Goal: Task Accomplishment & Management: Complete application form

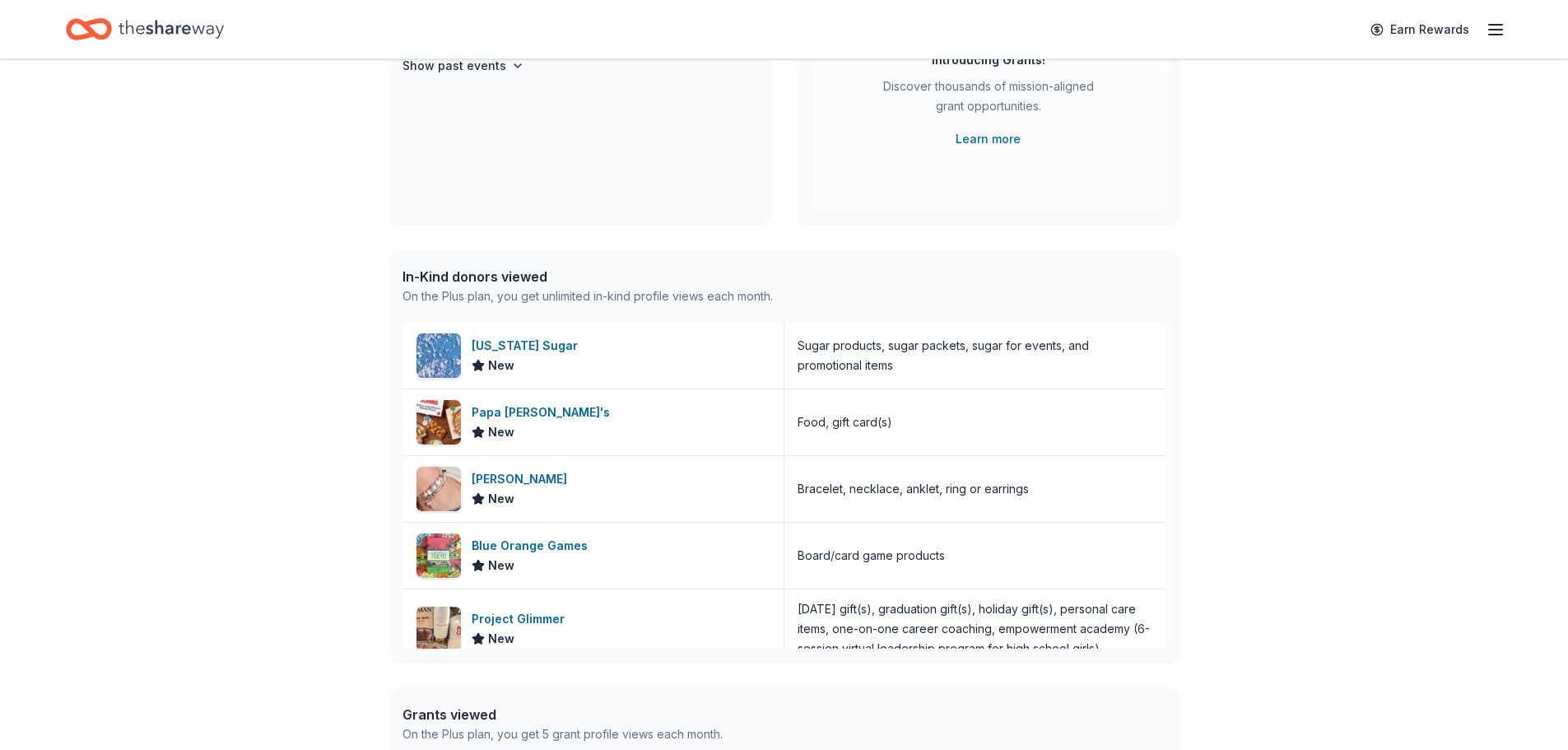
scroll to position [247, 0]
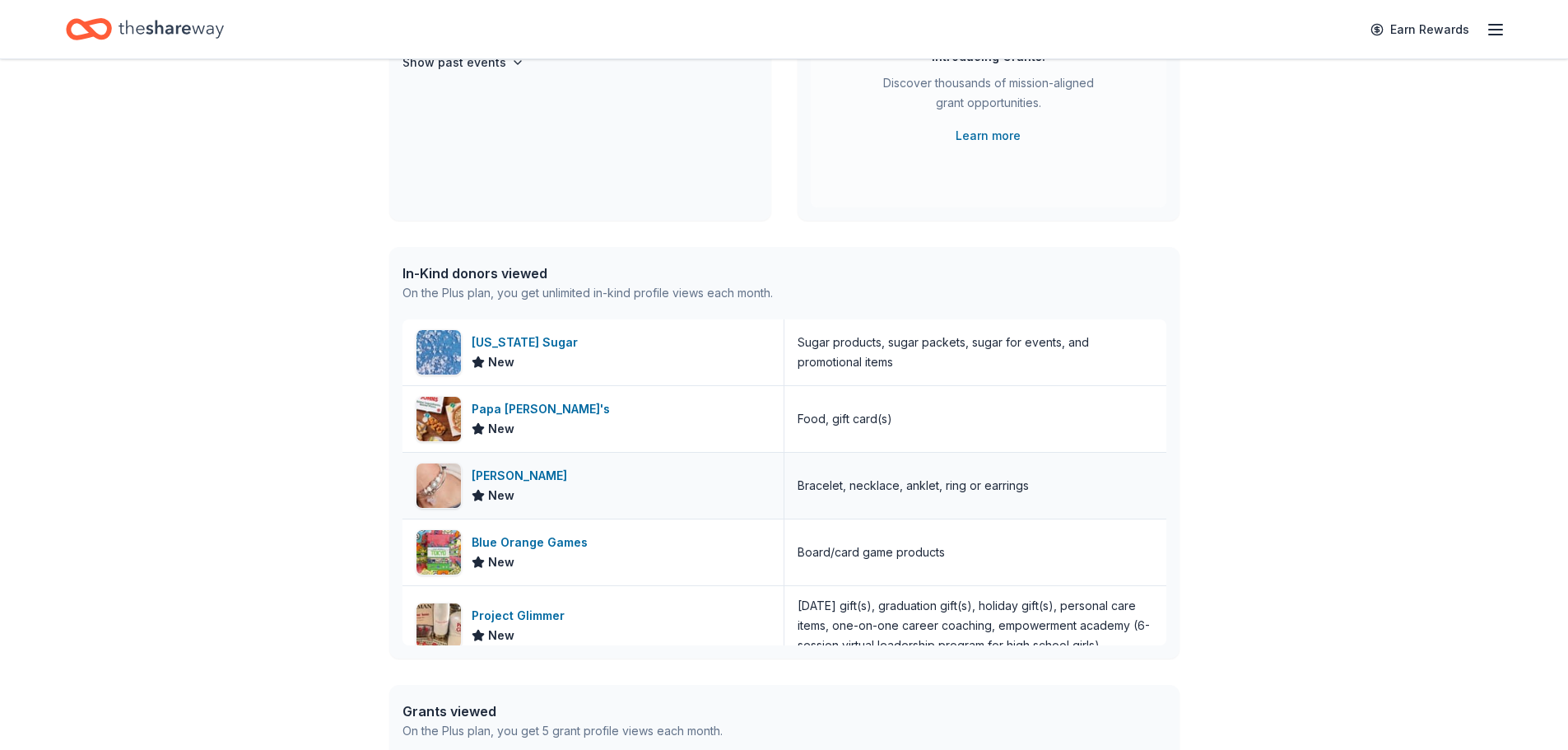
click at [521, 474] on div "[PERSON_NAME]" at bounding box center [523, 476] width 102 height 20
click at [594, 351] on div "[US_STATE] Sugar New" at bounding box center [593, 352] width 382 height 66
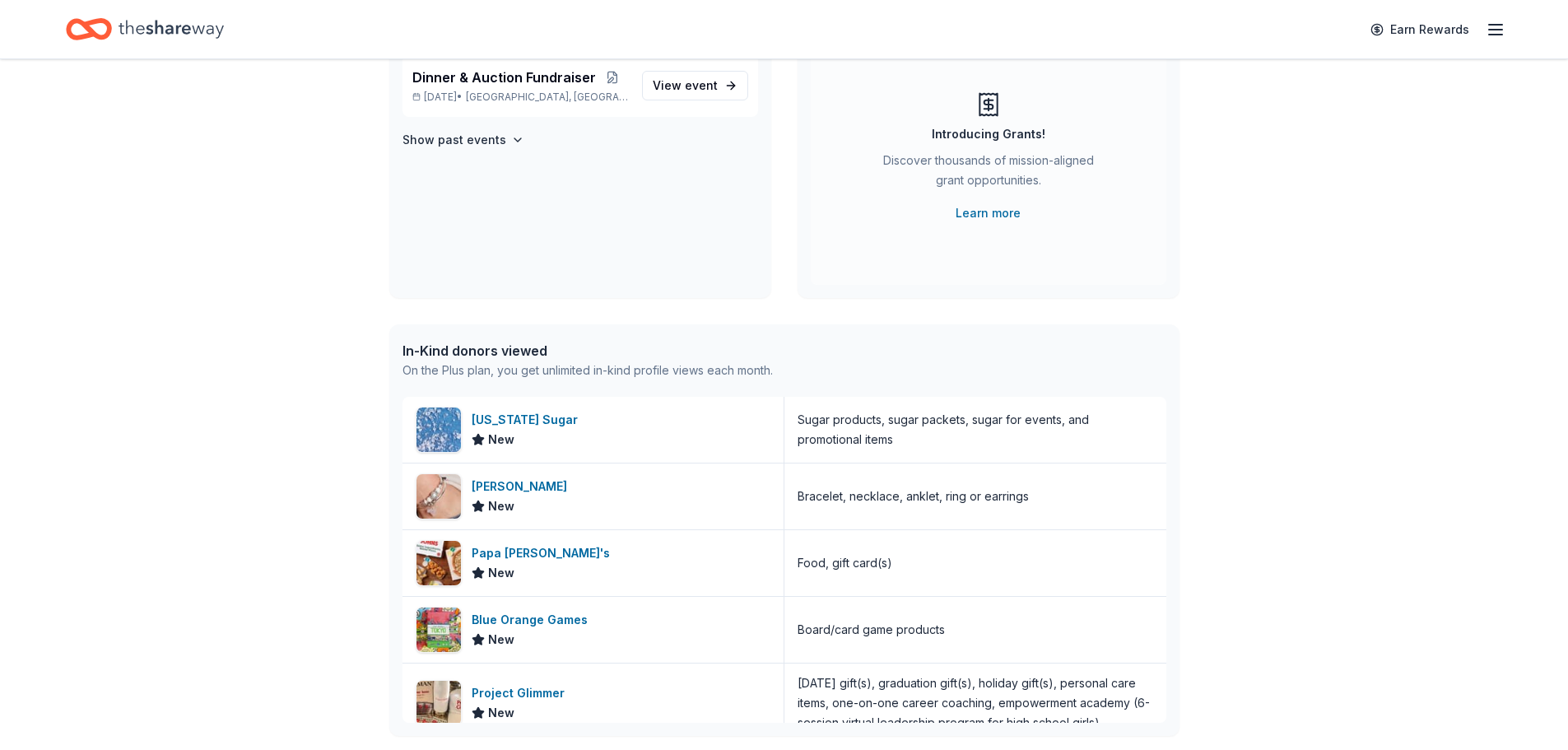
scroll to position [0, 0]
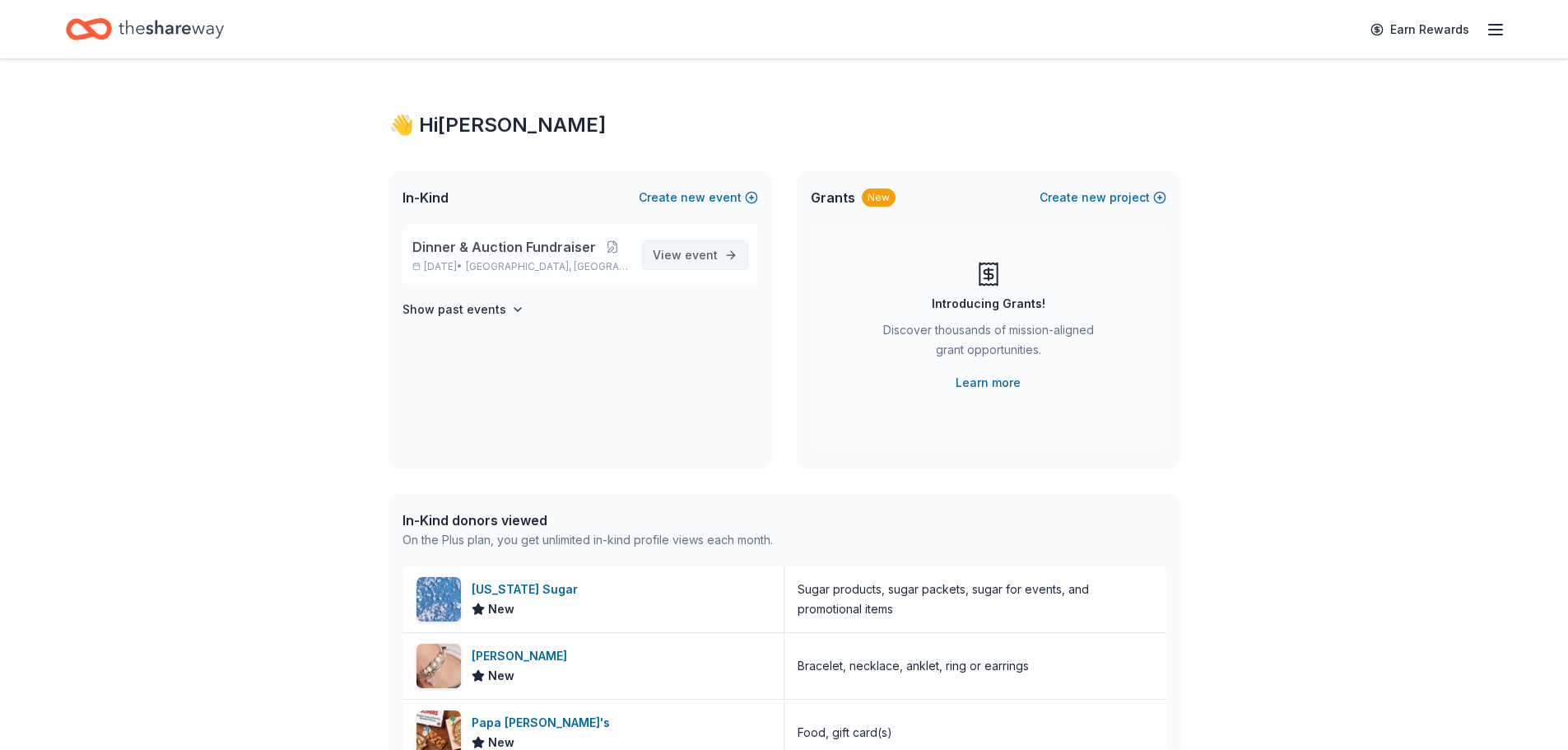
click at [707, 261] on span "event" at bounding box center [701, 254] width 33 height 14
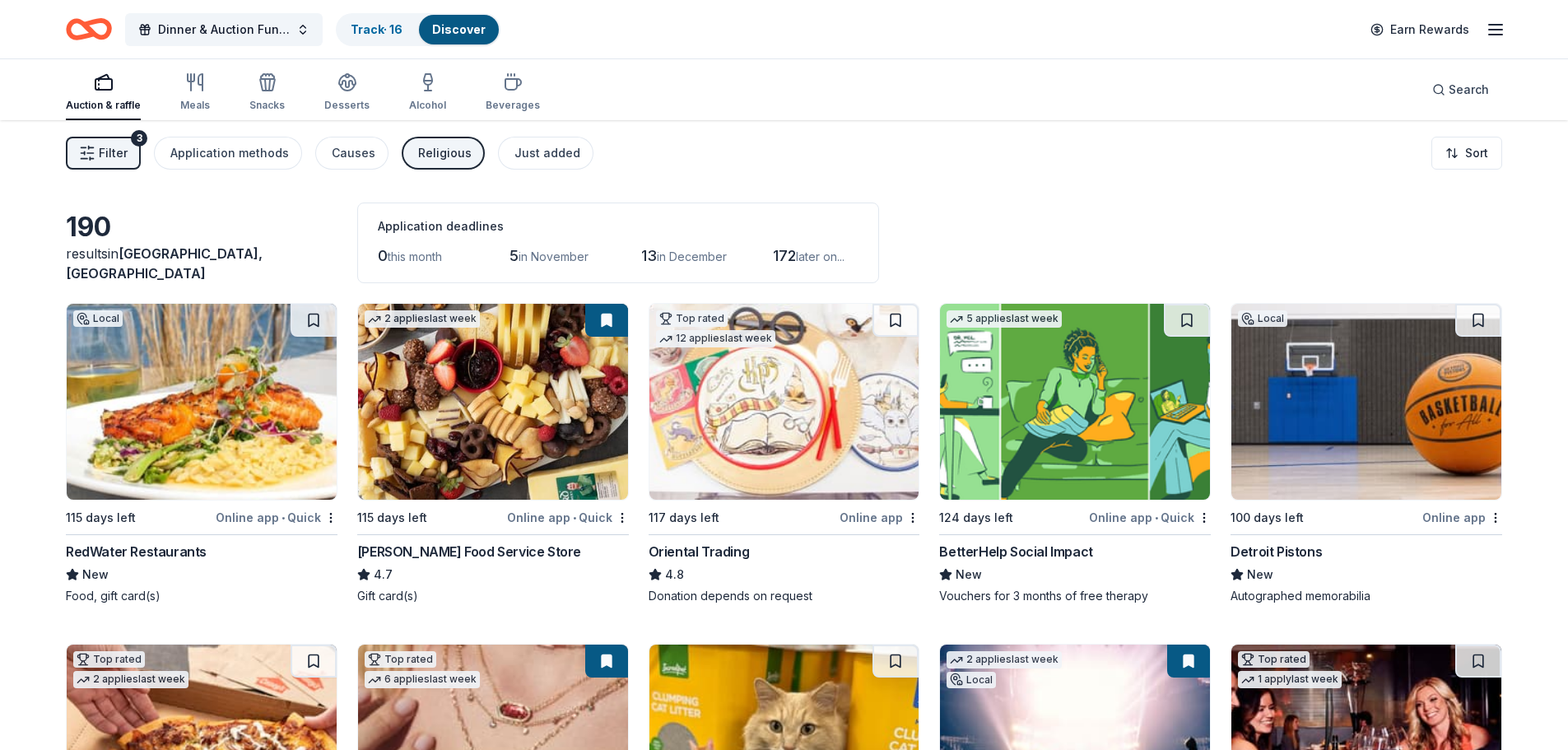
click at [935, 153] on div "Filter 3 Application methods Causes Religious Just added Sort" at bounding box center [784, 153] width 1568 height 66
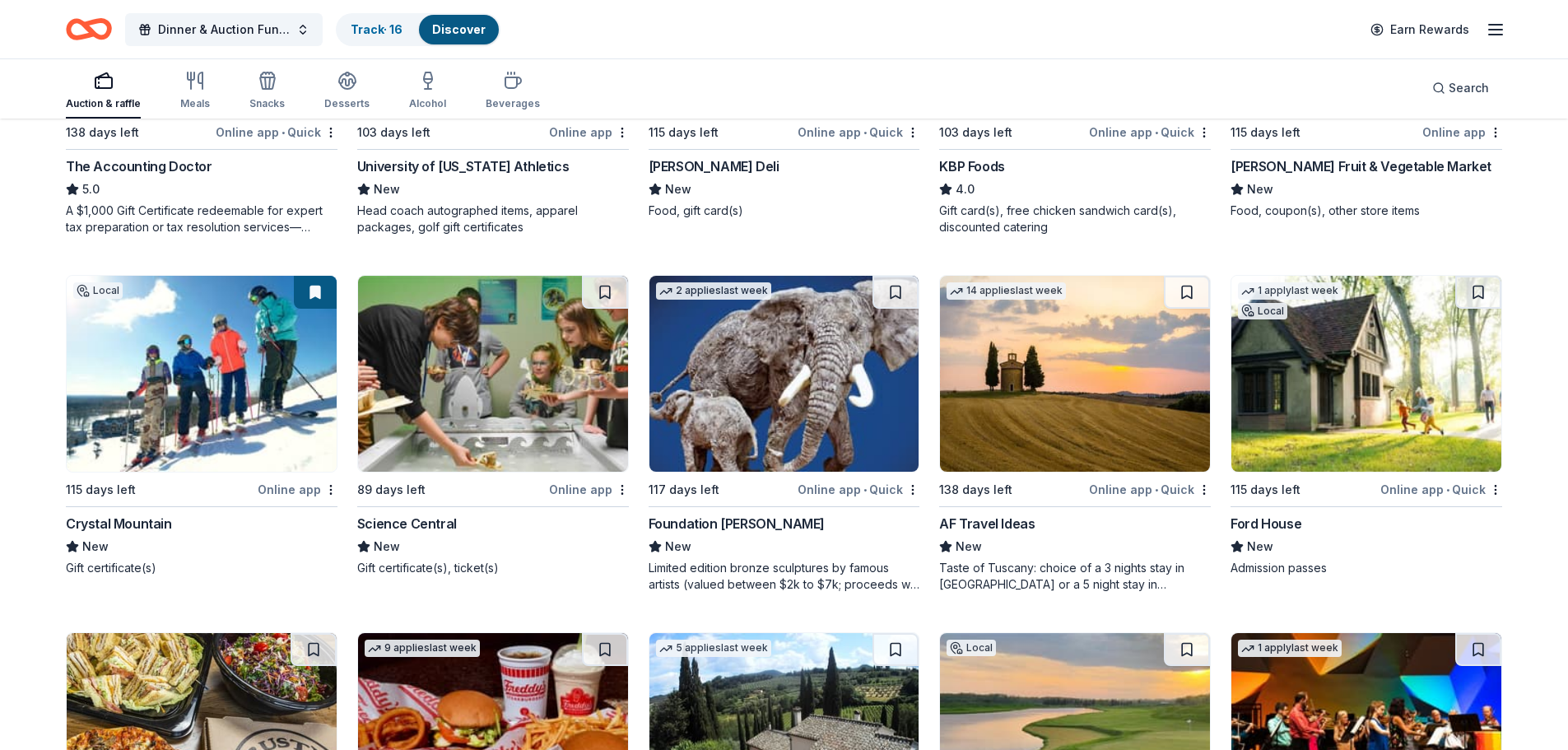
scroll to position [1469, 0]
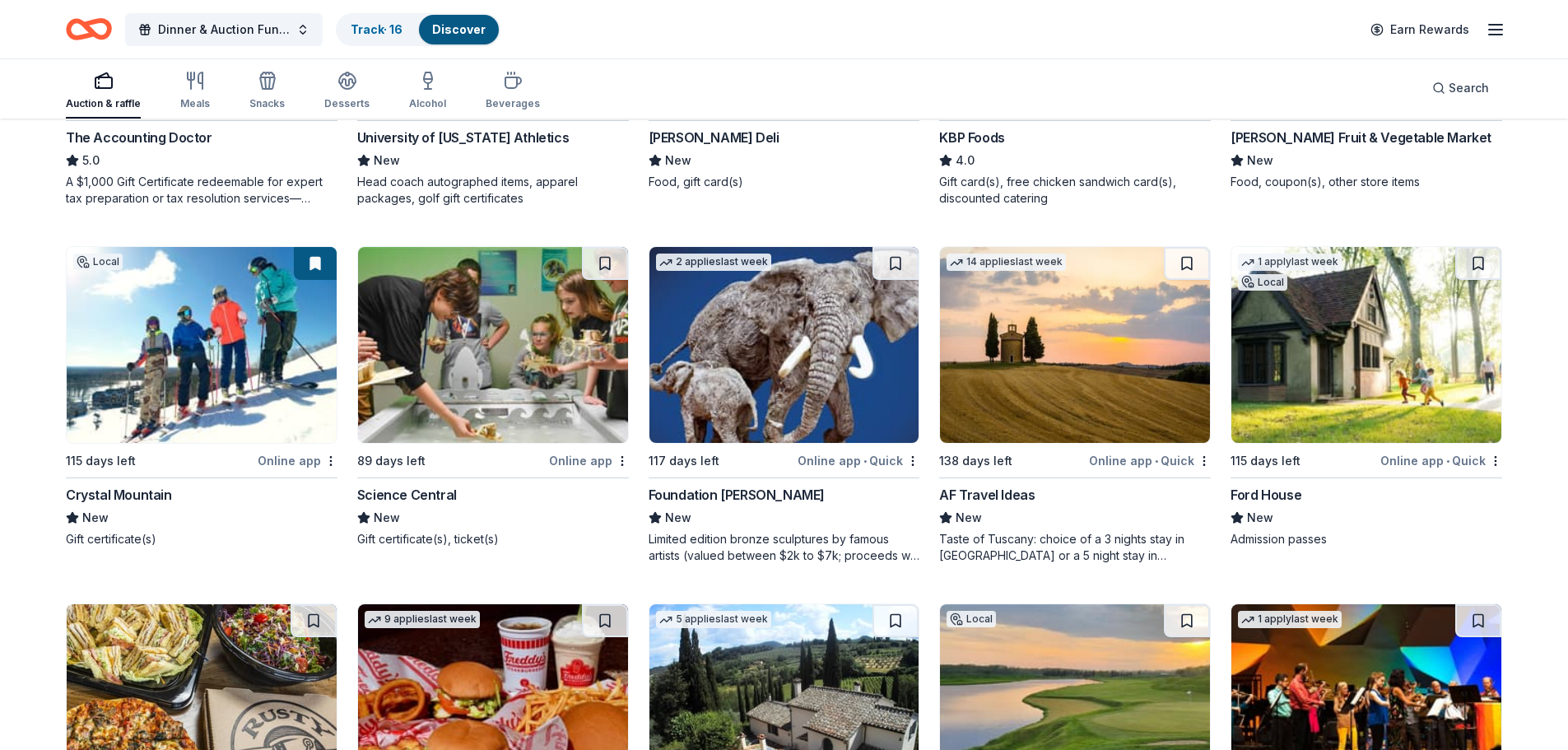
click at [980, 495] on div "AF Travel Ideas" at bounding box center [987, 494] width 95 height 20
click at [132, 485] on div "Crystal Mountain" at bounding box center [119, 494] width 106 height 20
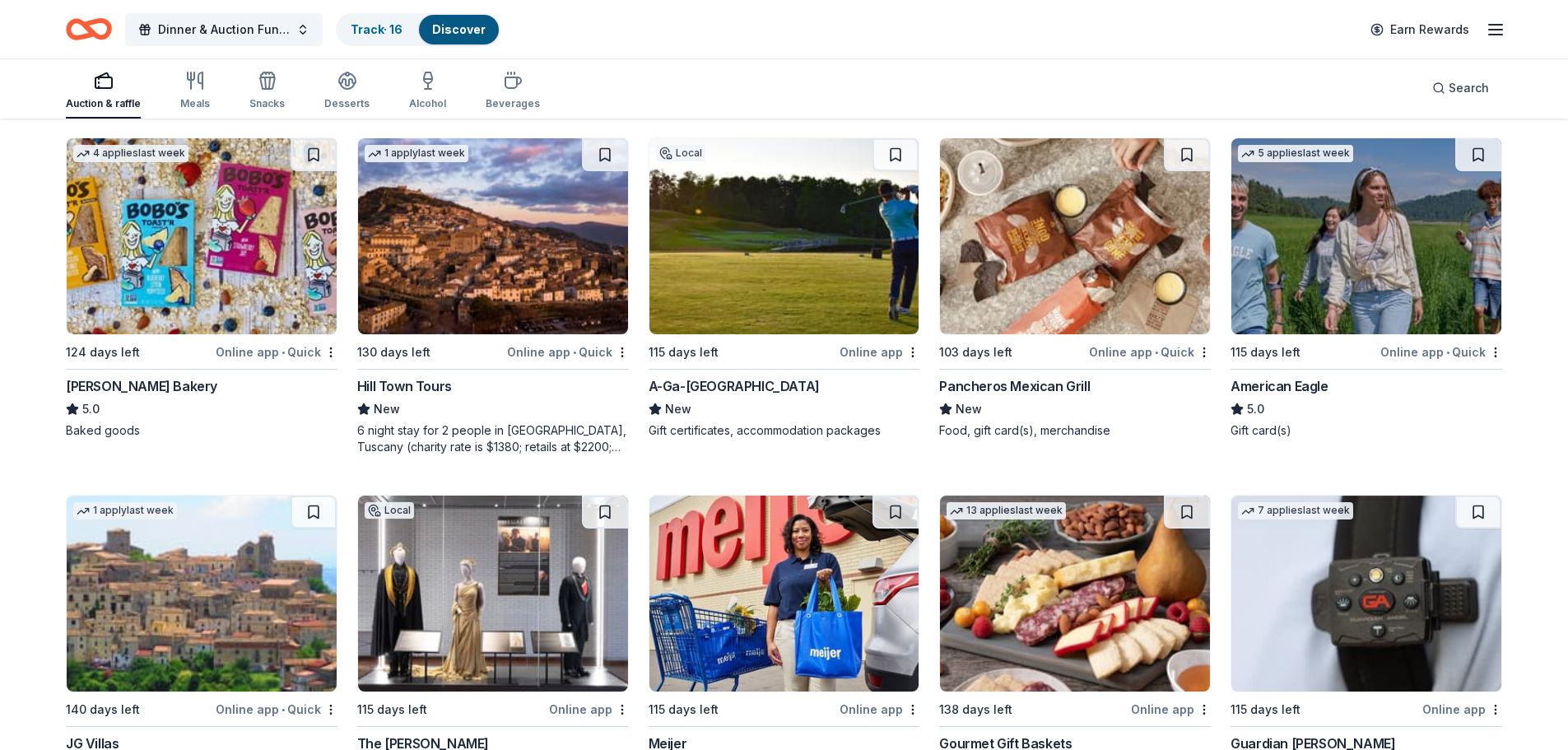
scroll to position [2486, 0]
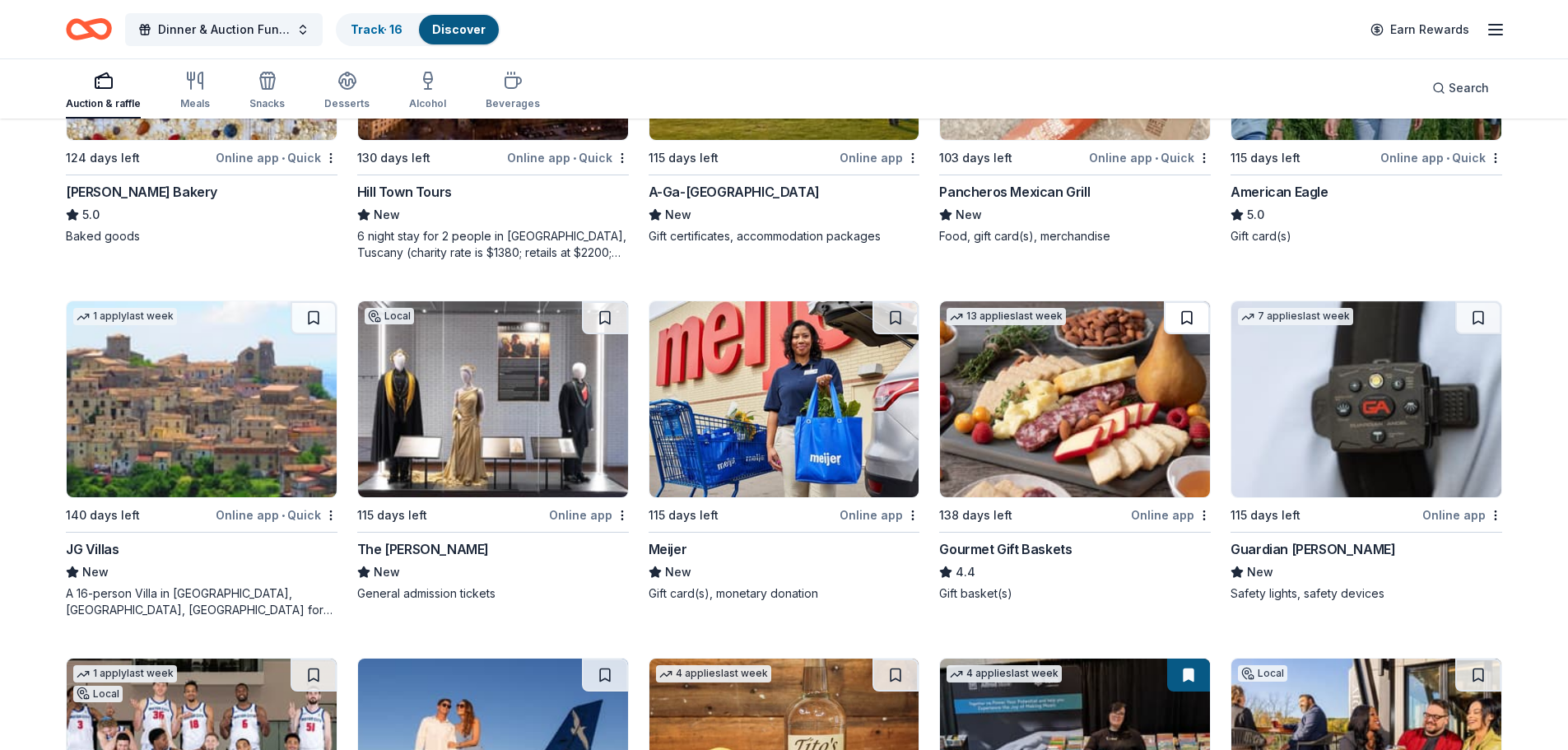
click at [1181, 322] on button at bounding box center [1187, 318] width 46 height 33
click at [895, 318] on button at bounding box center [895, 318] width 46 height 33
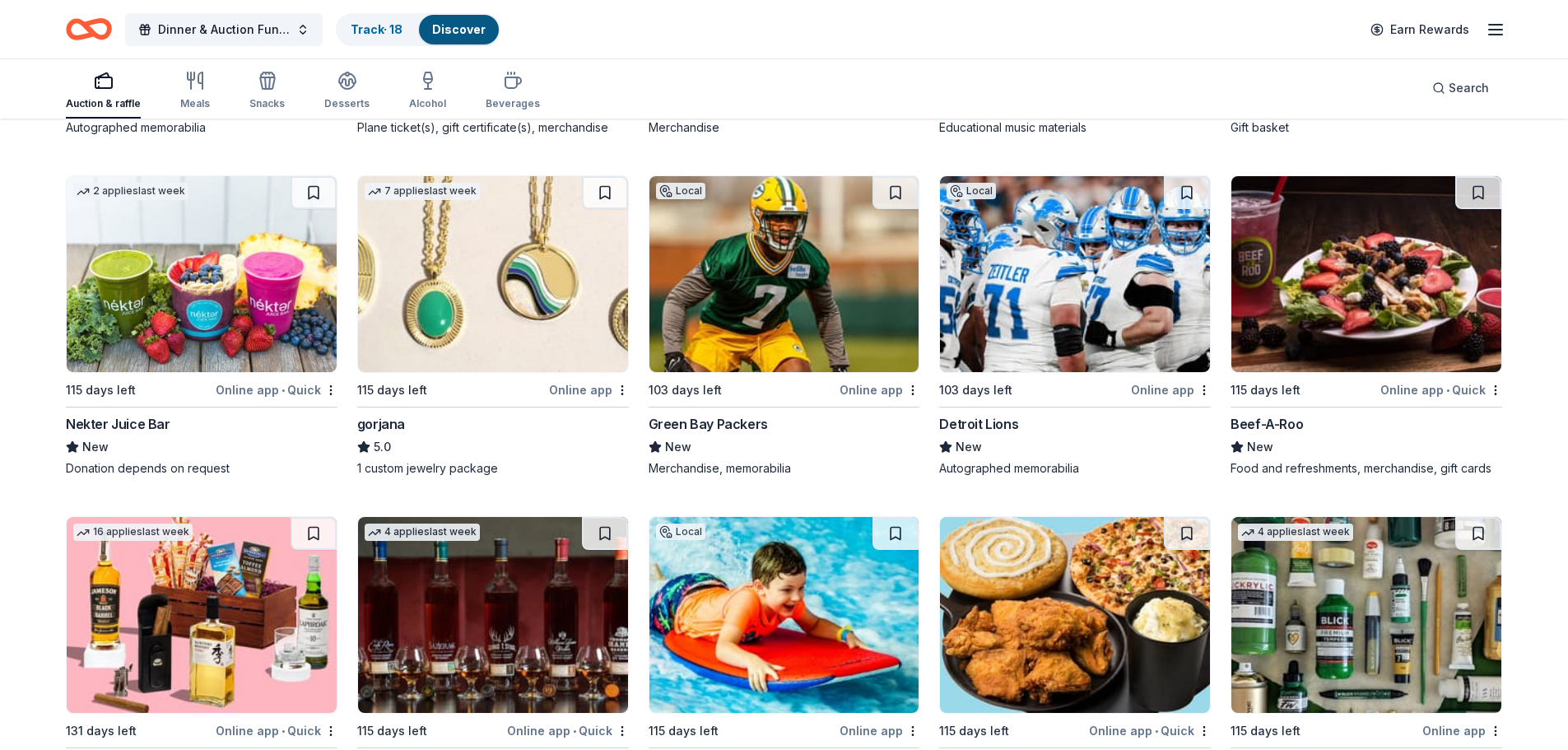
scroll to position [3391, 0]
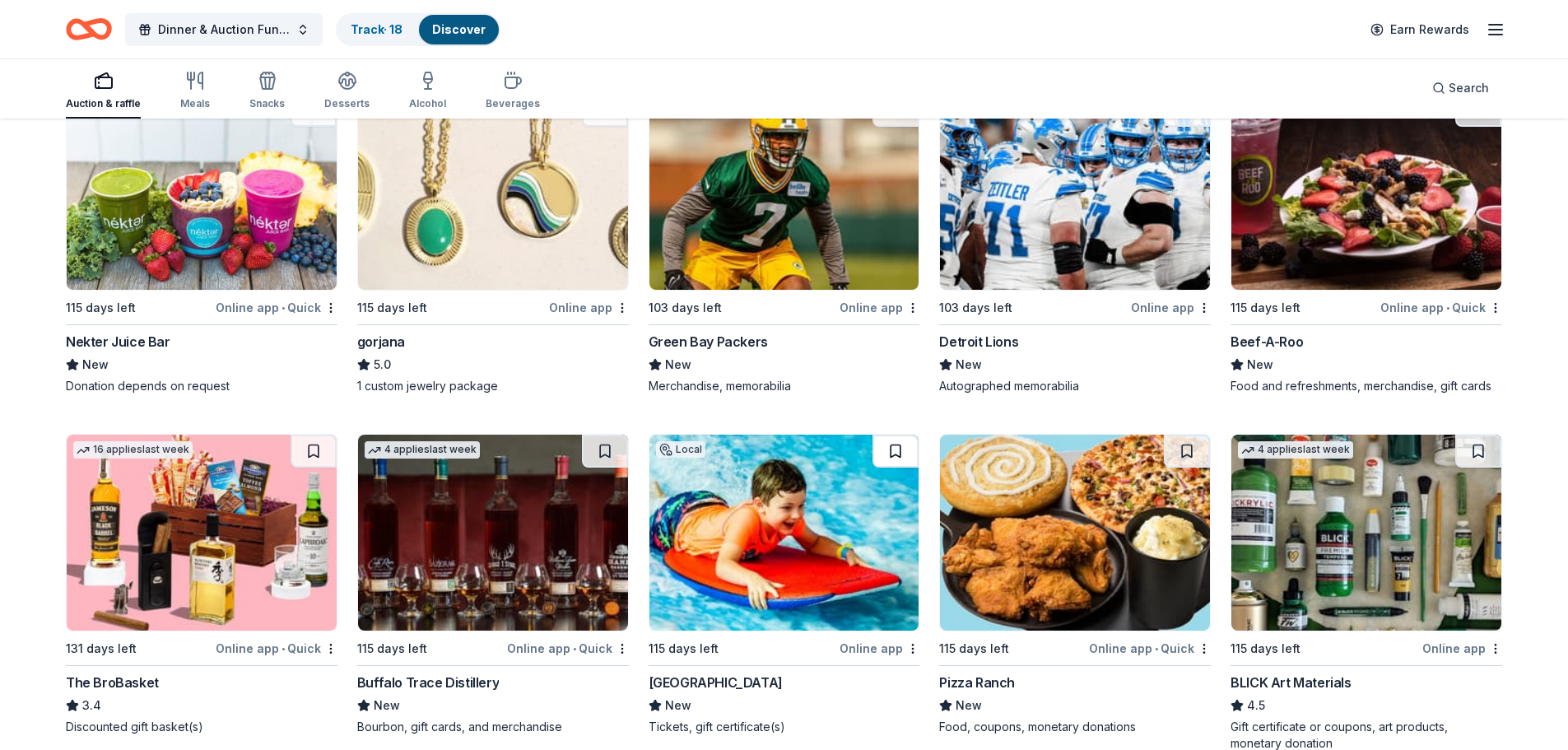
click at [895, 449] on button at bounding box center [895, 451] width 46 height 33
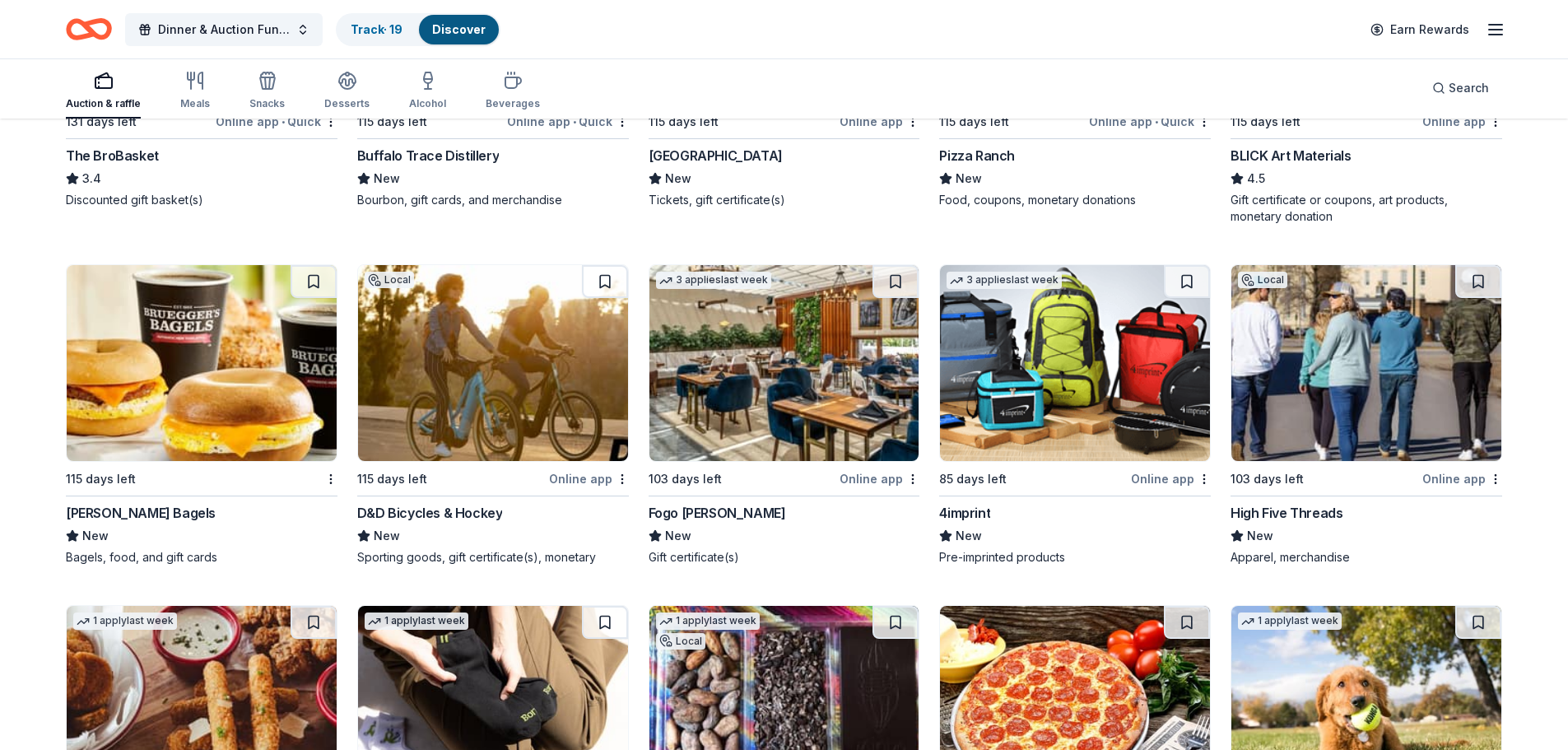
scroll to position [3946, 0]
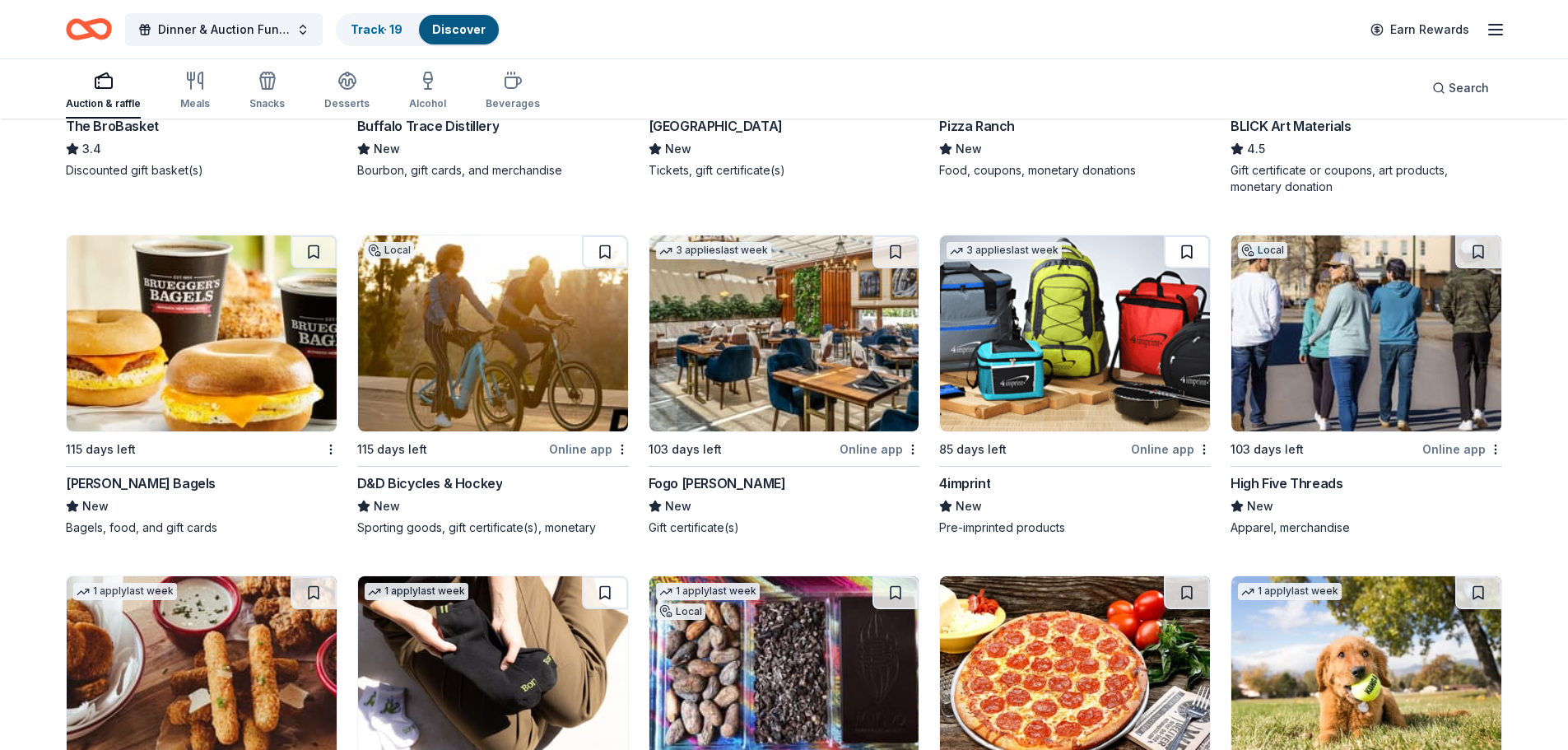
click at [1192, 248] on button at bounding box center [1187, 252] width 46 height 33
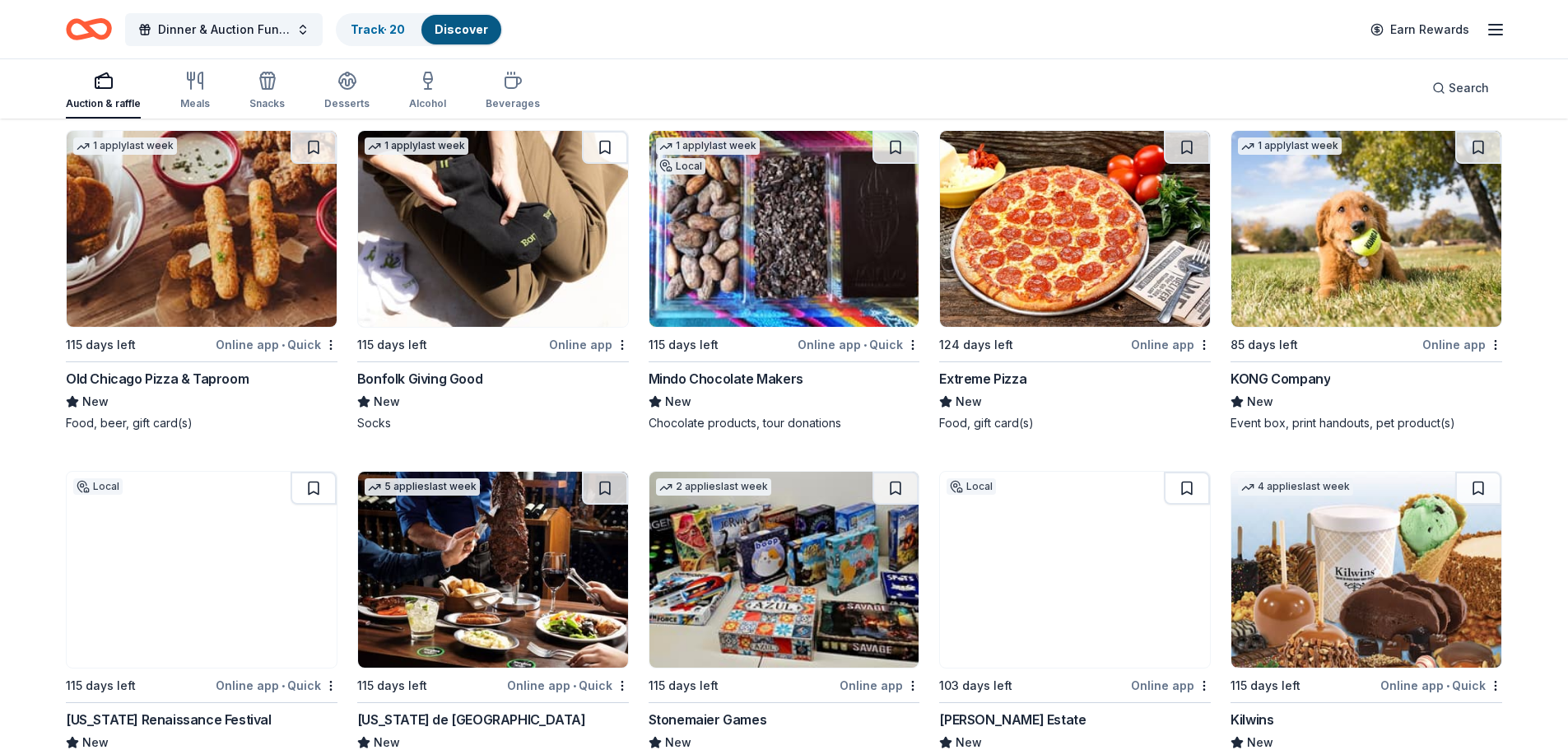
scroll to position [4441, 0]
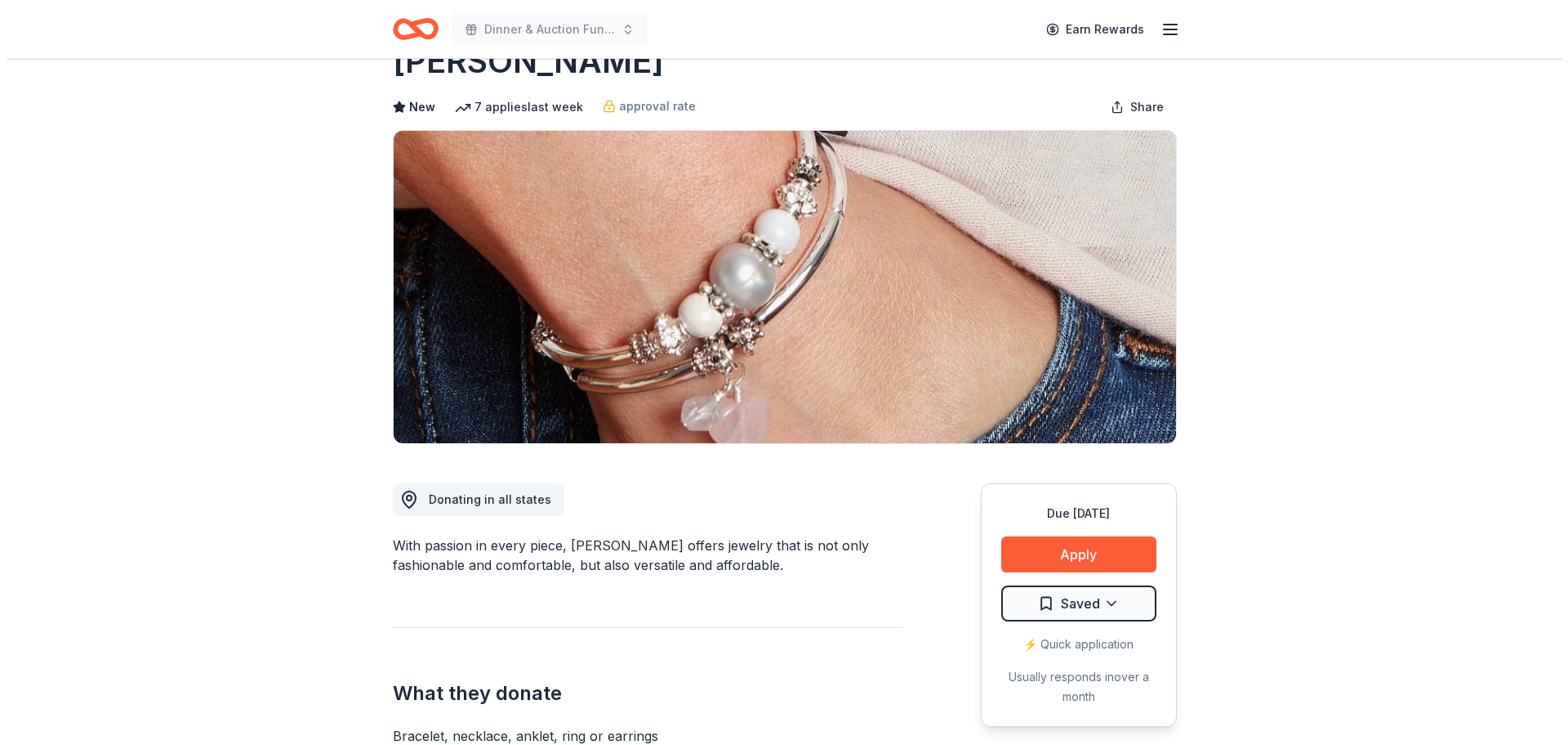
scroll to position [82, 0]
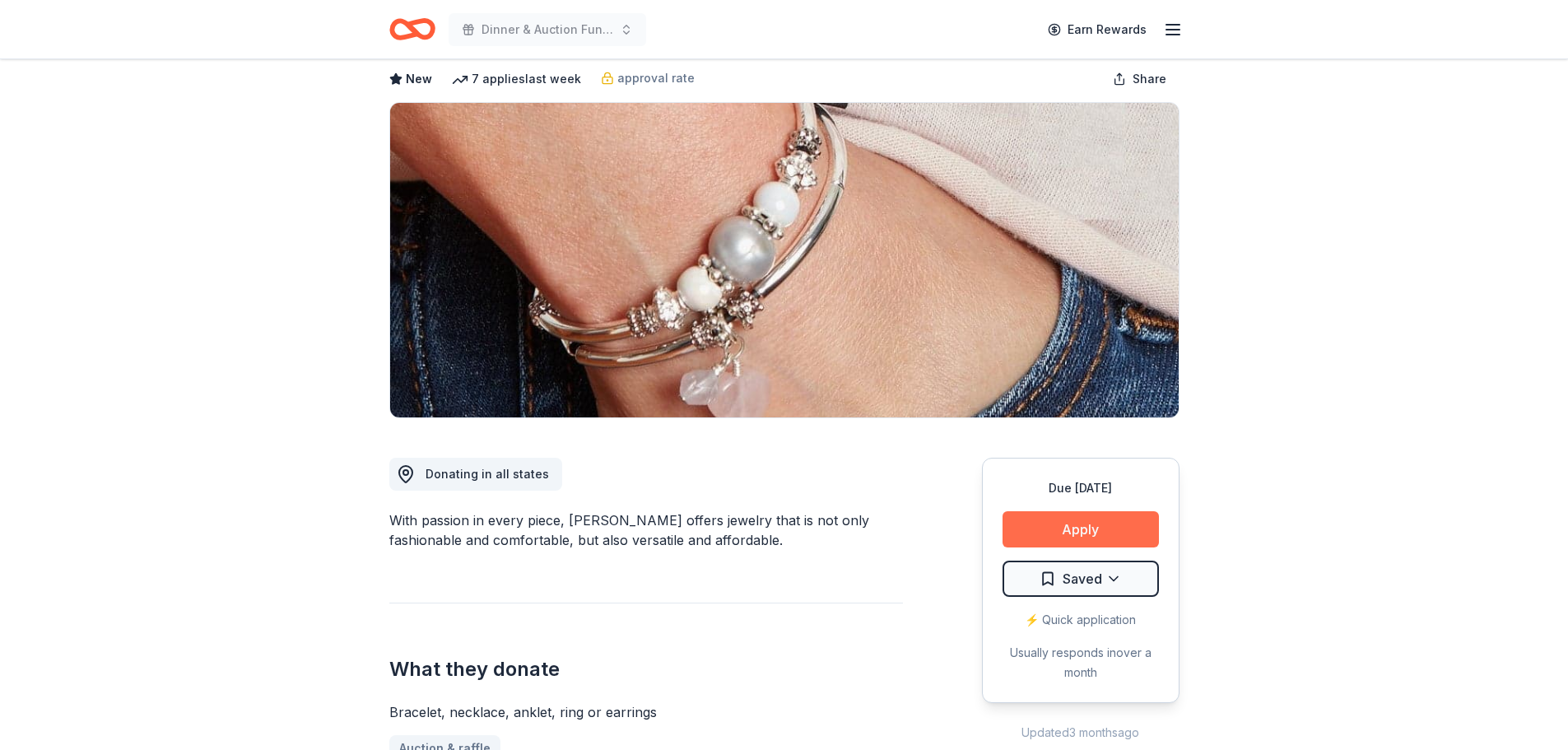
click at [1046, 543] on button "Apply" at bounding box center [1080, 529] width 156 height 37
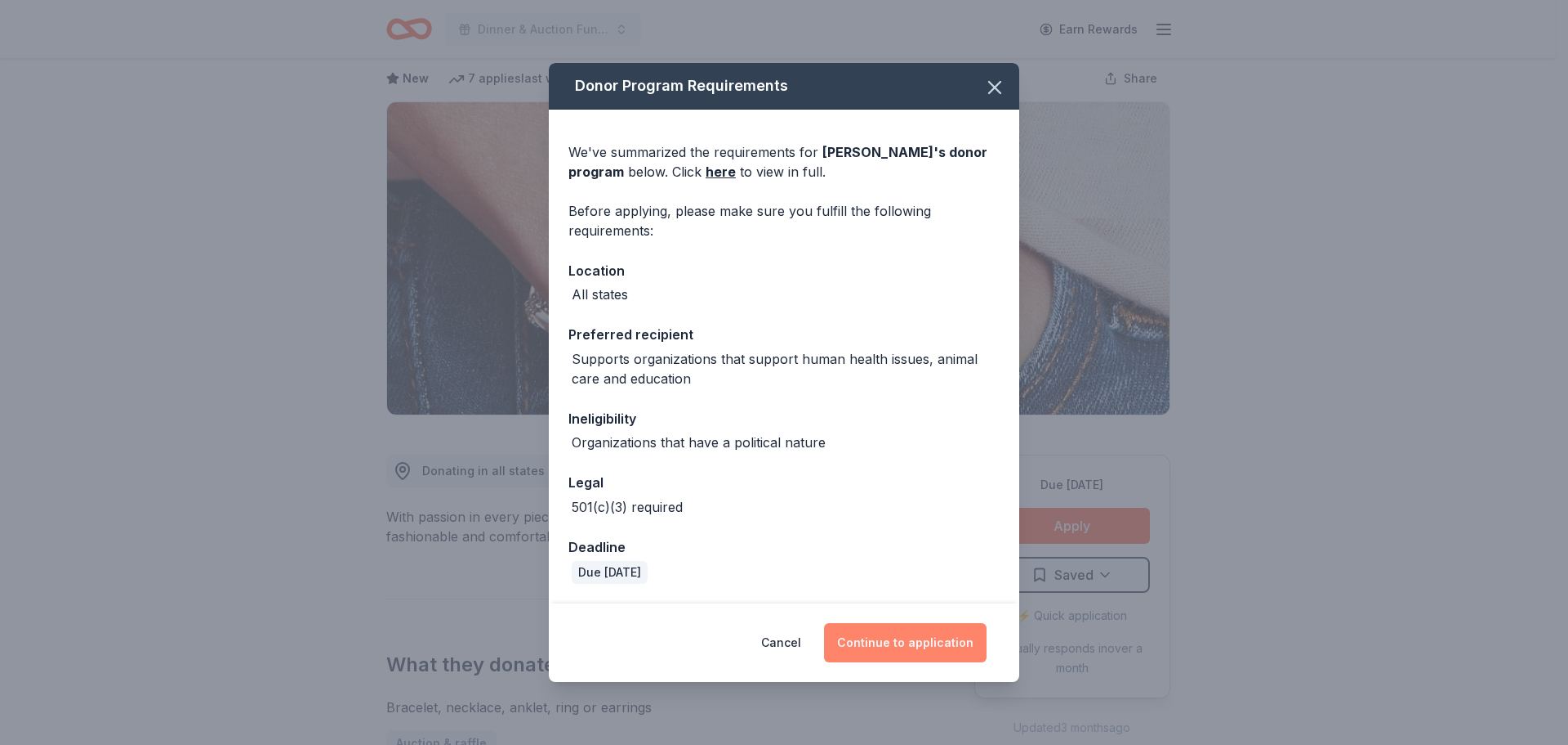
click at [892, 642] on button "Continue to application" at bounding box center [905, 642] width 162 height 39
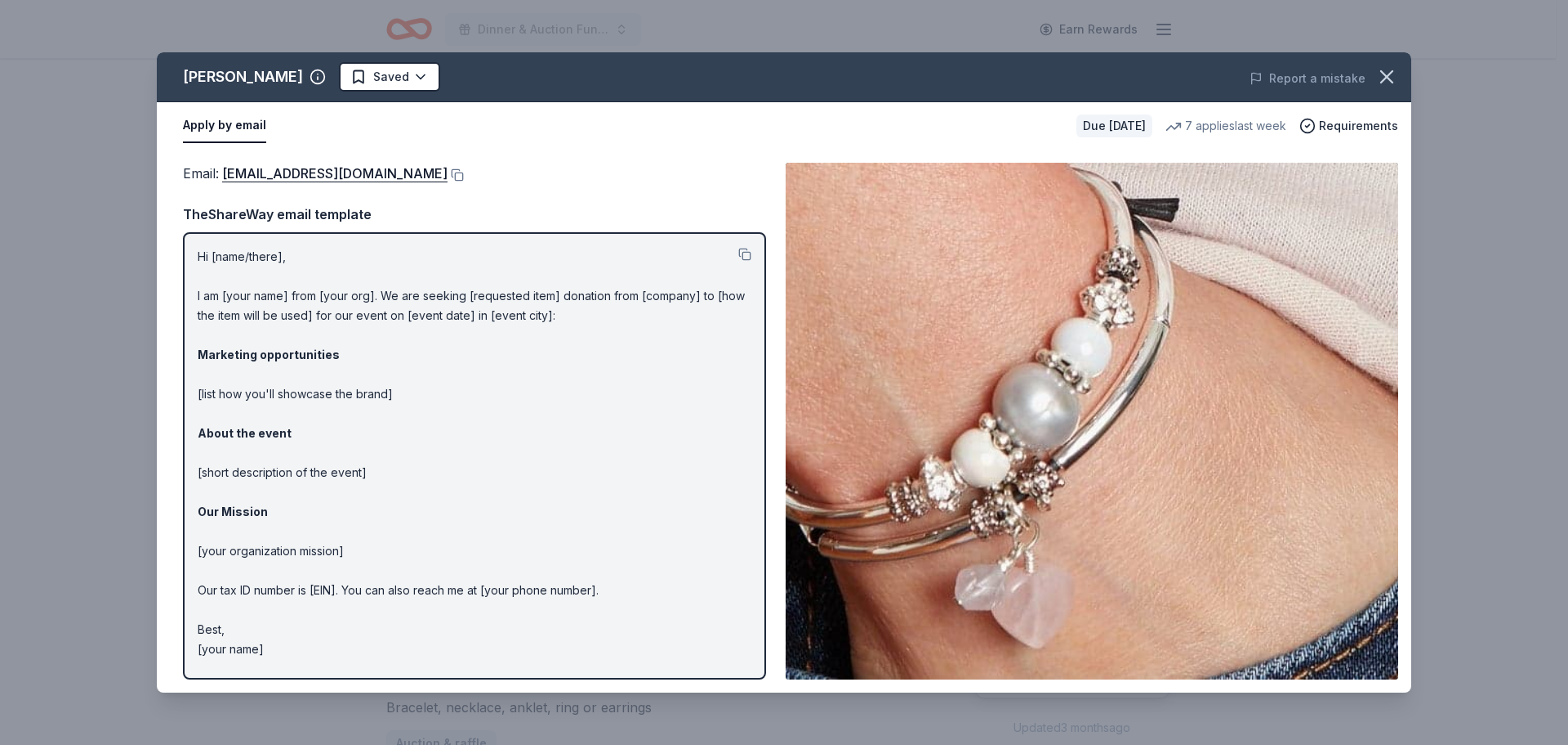
drag, startPoint x: 196, startPoint y: 256, endPoint x: 308, endPoint y: 308, distance: 123.5
click at [307, 309] on div "Hi [name/there], I am [your name] from [your org]. We are seeking [requested it…" at bounding box center [474, 456] width 583 height 447
click at [745, 254] on button at bounding box center [745, 254] width 13 height 13
click at [448, 171] on button at bounding box center [456, 175] width 16 height 13
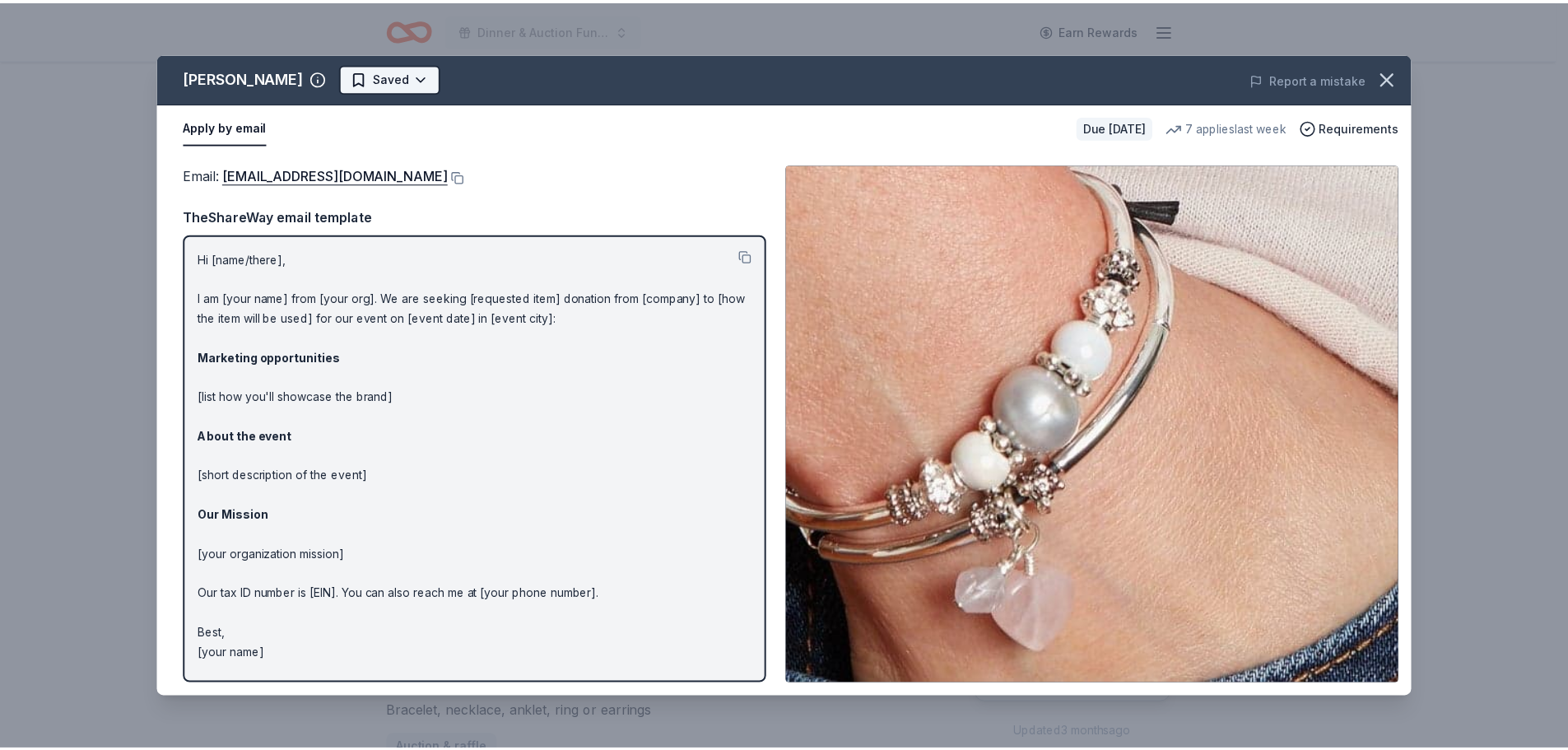
scroll to position [0, 0]
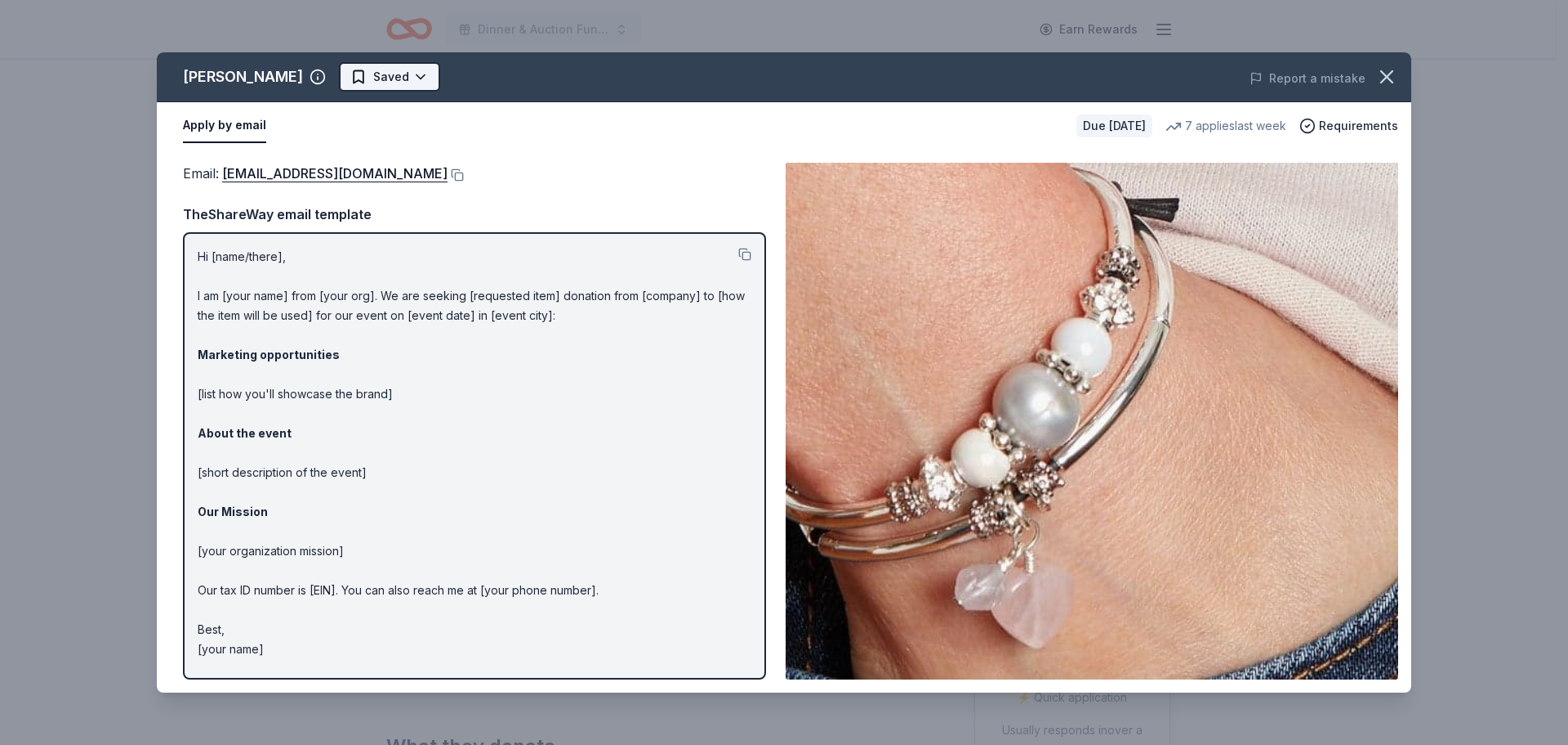
click at [386, 73] on html "Dinner & Auction Fundraiser Earn Rewards Due in 115 days Share Lizzy James New …" at bounding box center [784, 372] width 1568 height 745
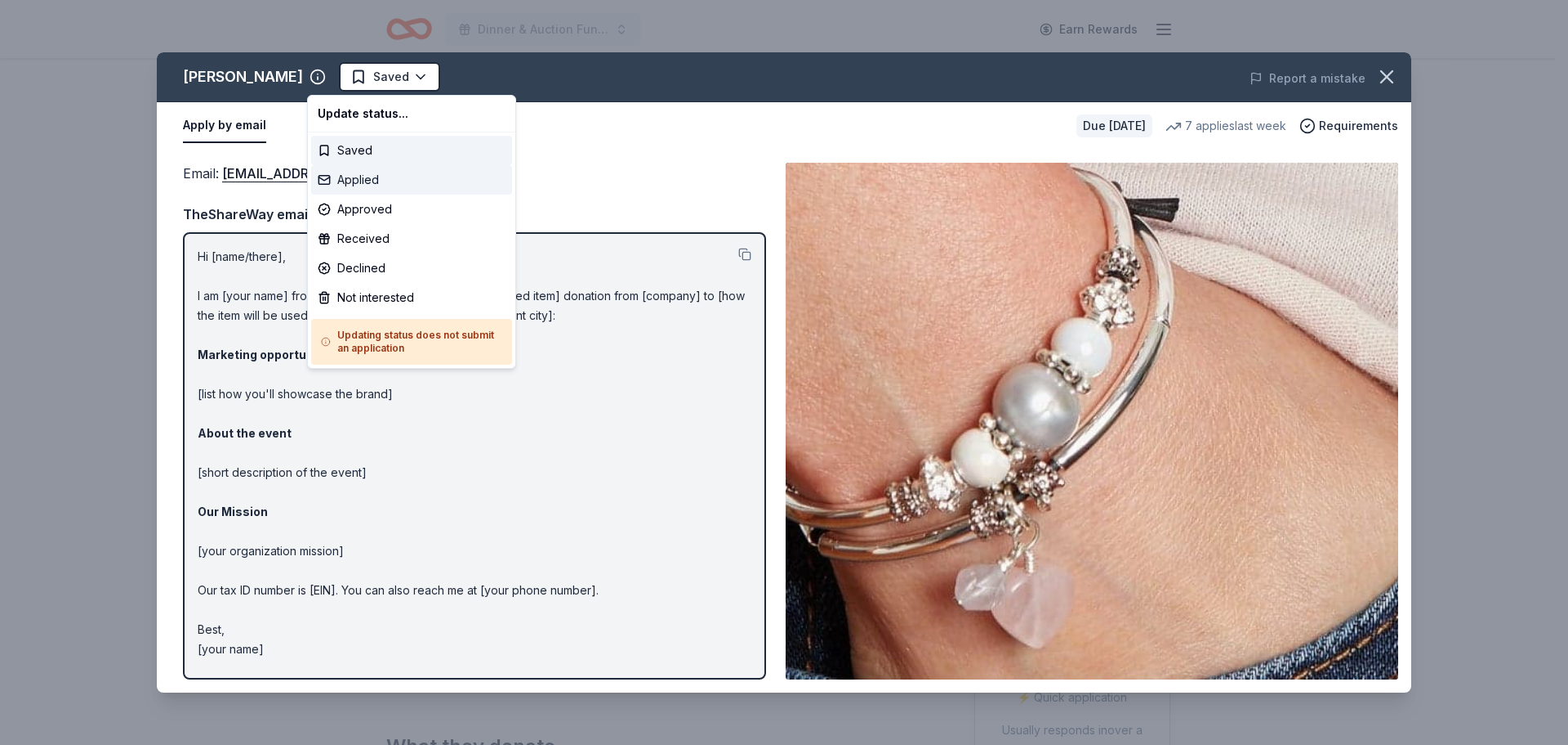
click at [375, 181] on div "Applied" at bounding box center [412, 180] width 201 height 29
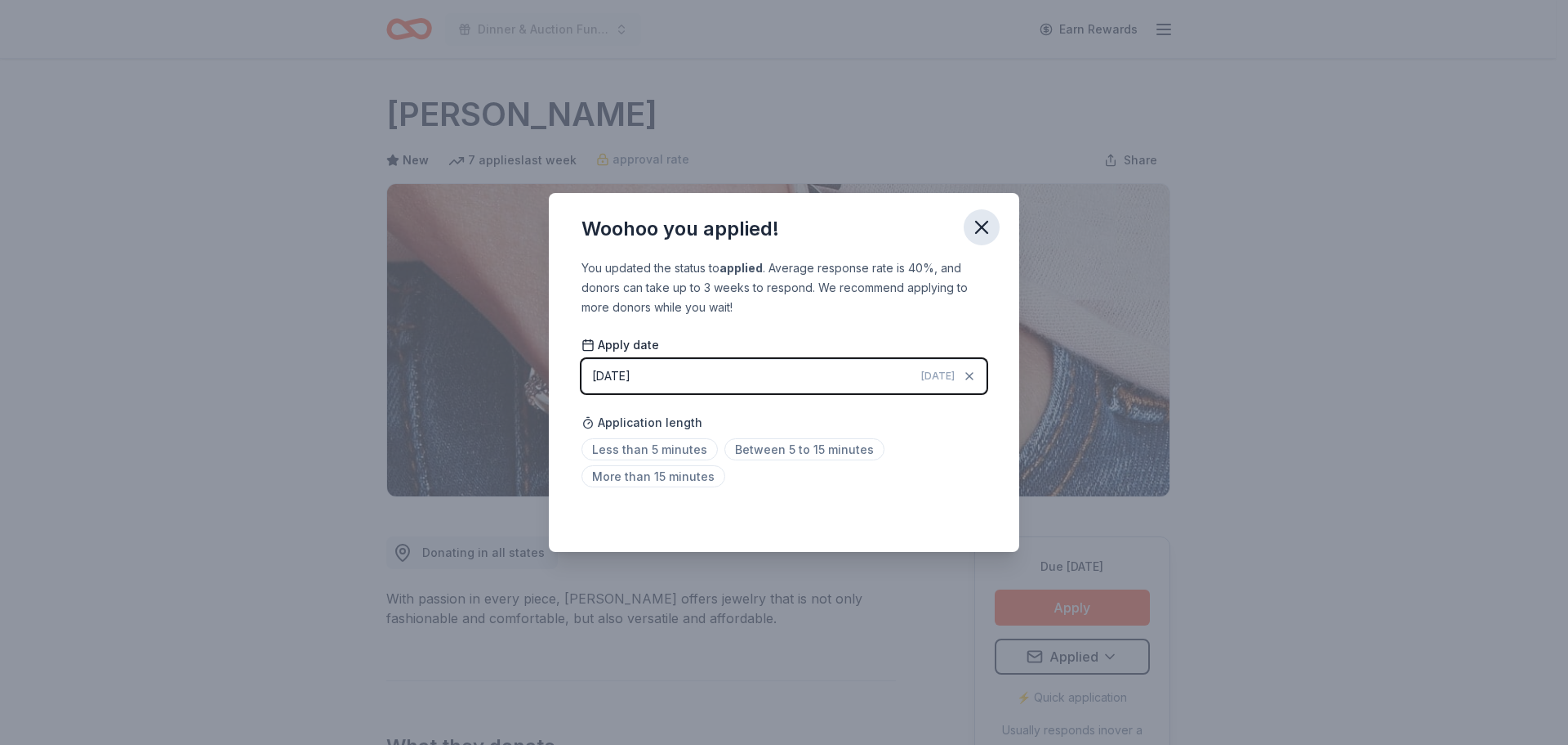
click at [982, 226] on icon "button" at bounding box center [981, 227] width 12 height 12
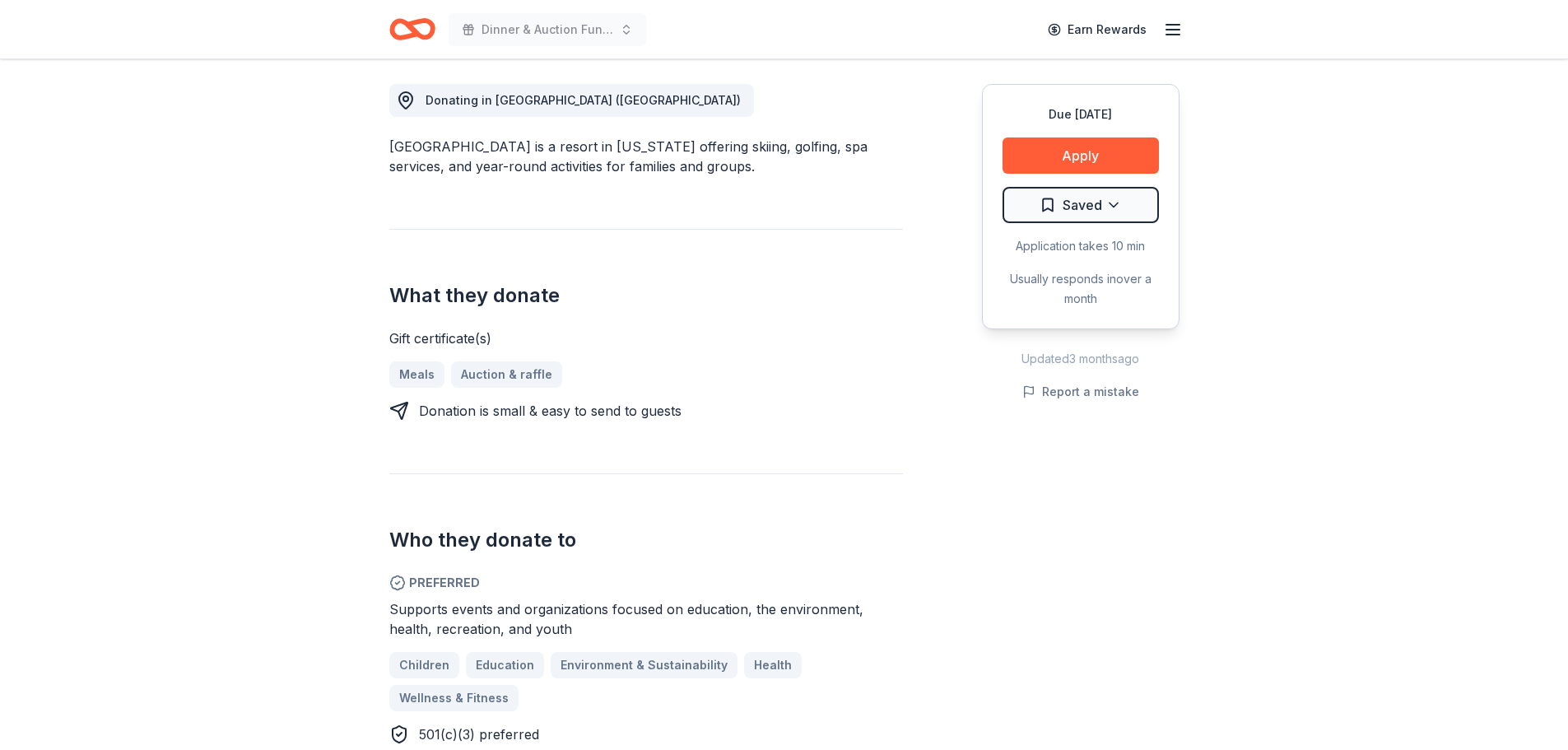
scroll to position [493, 0]
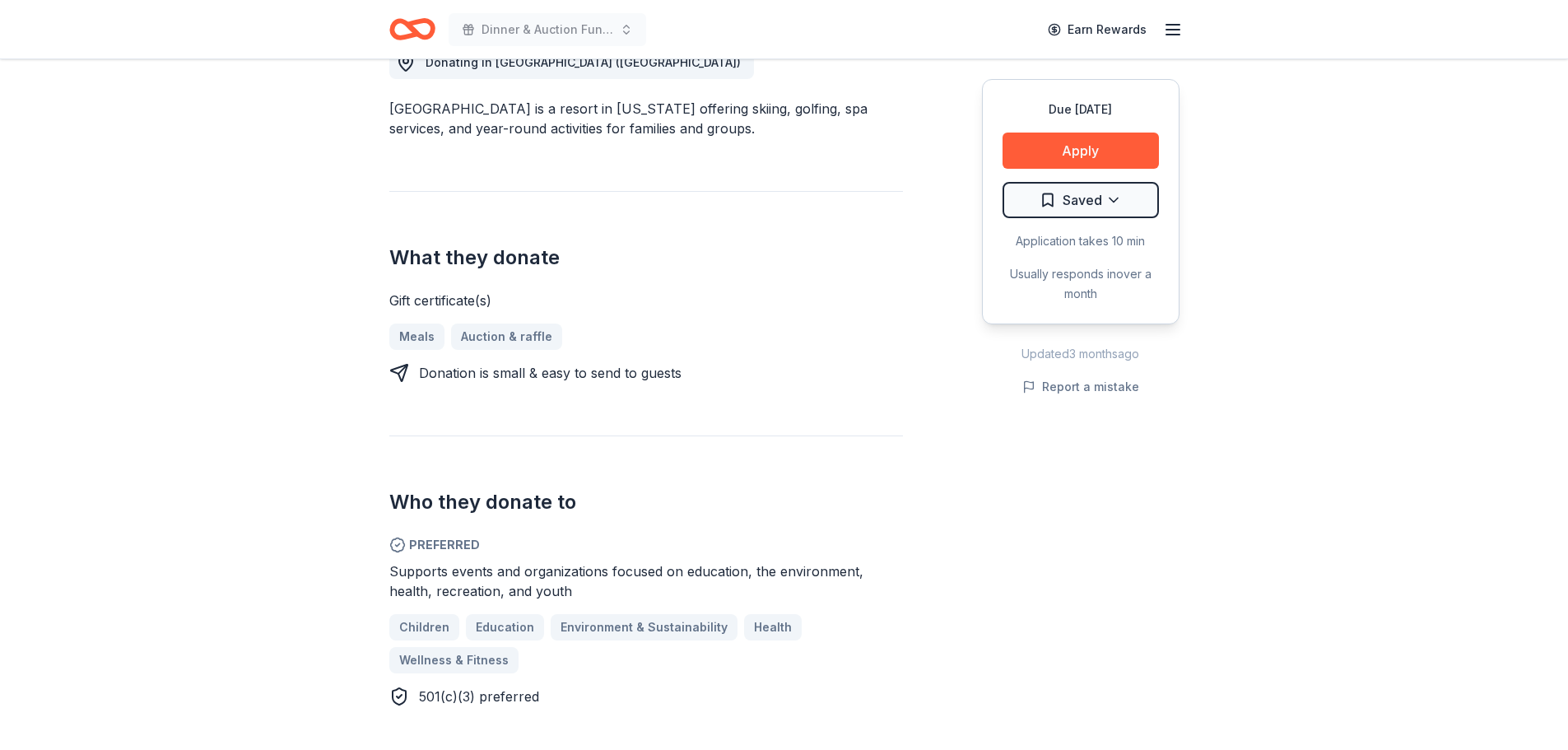
click at [1090, 131] on div "Due [DATE] Apply Saved Application takes 10 min Usually responds in over a month" at bounding box center [1080, 201] width 197 height 245
click at [1092, 153] on button "Apply" at bounding box center [1080, 151] width 156 height 37
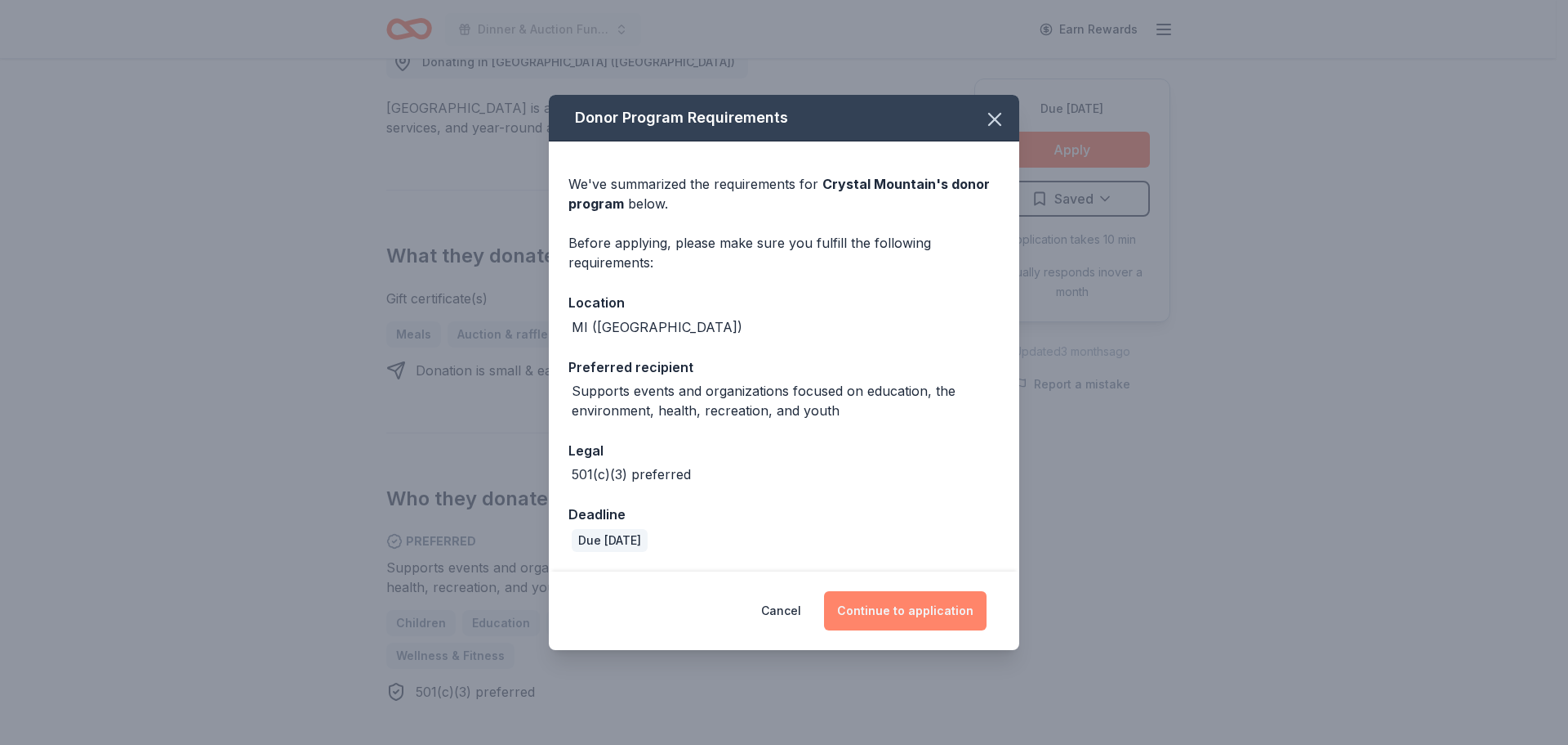
click at [861, 605] on button "Continue to application" at bounding box center [905, 610] width 162 height 39
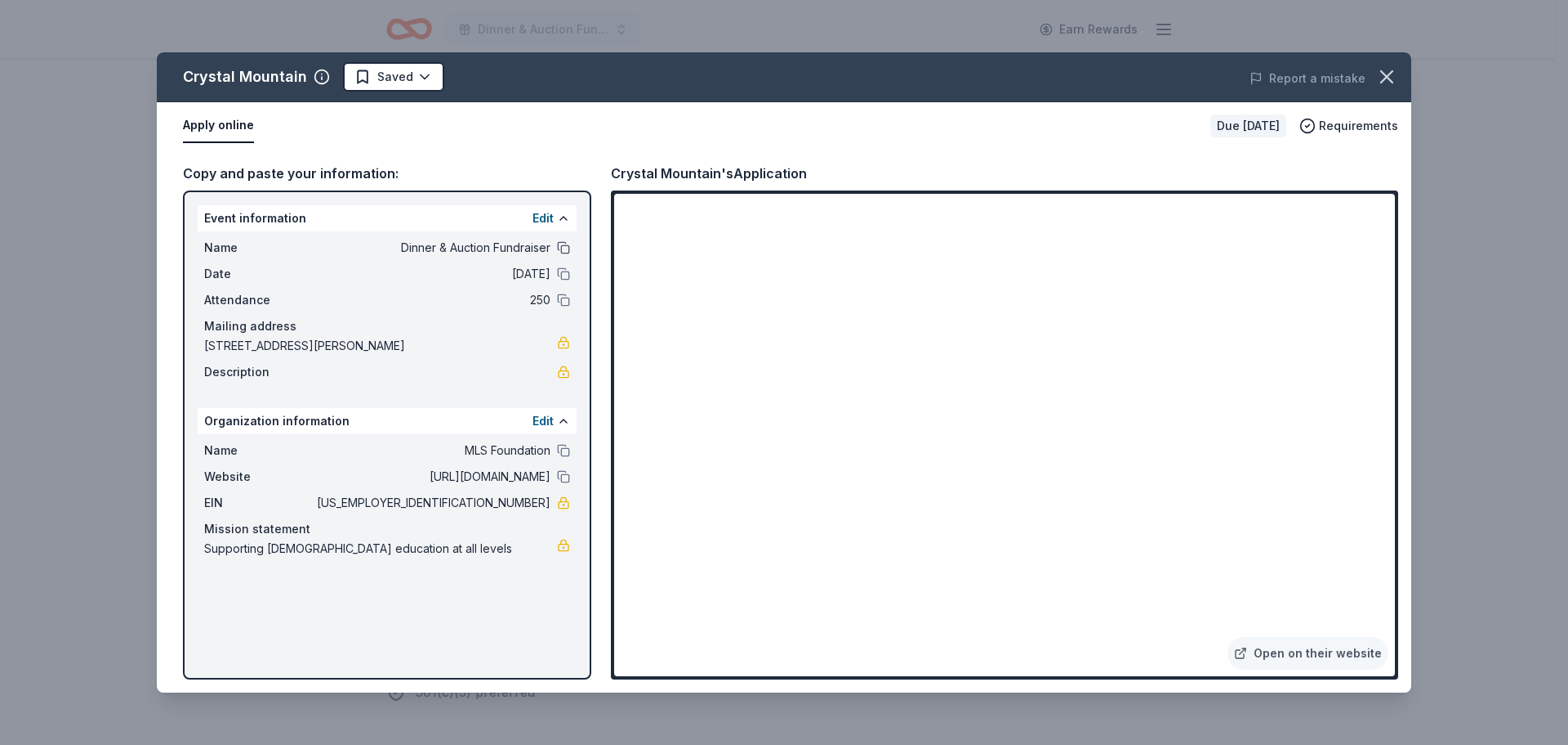
click at [563, 247] on button at bounding box center [563, 248] width 13 height 13
click at [1285, 648] on link "Open on their website" at bounding box center [1308, 653] width 161 height 33
click at [1387, 83] on icon "button" at bounding box center [1387, 76] width 23 height 23
